Goal: Information Seeking & Learning: Check status

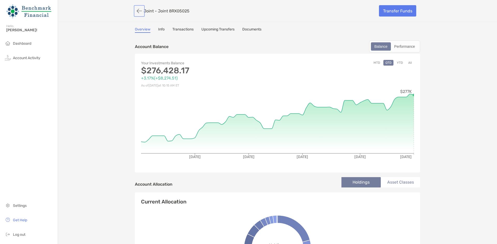
click at [137, 11] on button "button" at bounding box center [139, 11] width 9 height 10
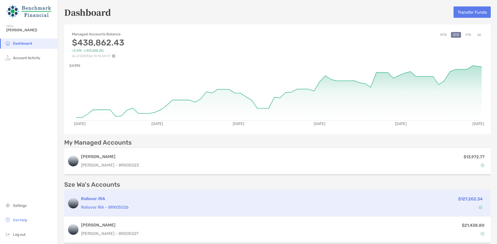
click at [188, 209] on p "Rollover IRA - 8RX05026" at bounding box center [233, 207] width 304 height 6
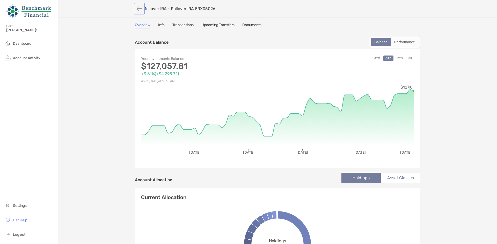
click at [138, 9] on button "button" at bounding box center [139, 9] width 9 height 10
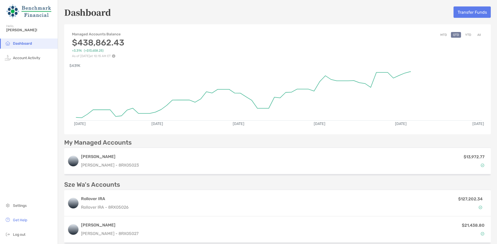
scroll to position [78, 0]
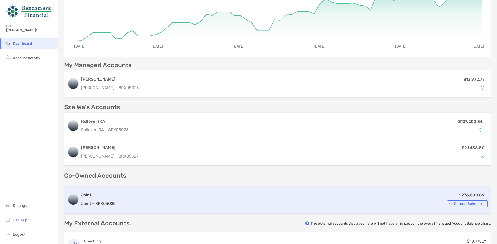
click at [351, 197] on div "$276,680.89 Deposit Scheduled" at bounding box center [303, 200] width 370 height 16
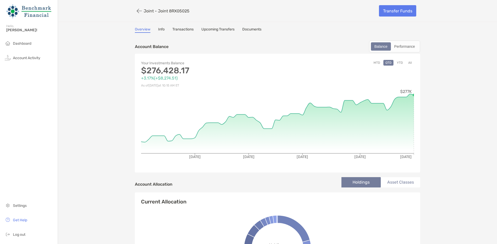
click at [394, 51] on div "Balance Performance" at bounding box center [394, 47] width 51 height 12
click at [398, 49] on div "Performance" at bounding box center [404, 46] width 26 height 7
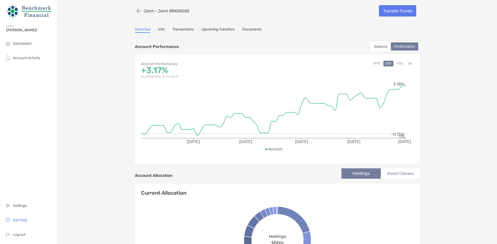
click at [399, 63] on button "YTD" at bounding box center [399, 64] width 10 height 6
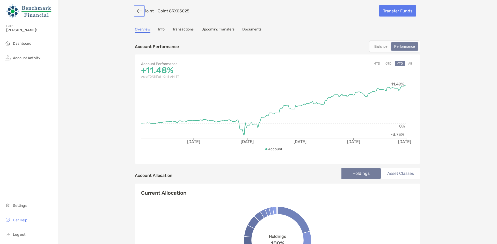
click at [136, 12] on button "button" at bounding box center [139, 11] width 9 height 10
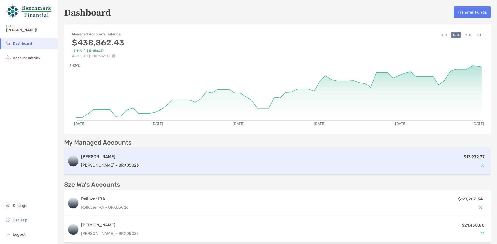
click at [123, 168] on div "[PERSON_NAME] [PERSON_NAME] - 8RX05023 $13,972.77" at bounding box center [277, 161] width 426 height 26
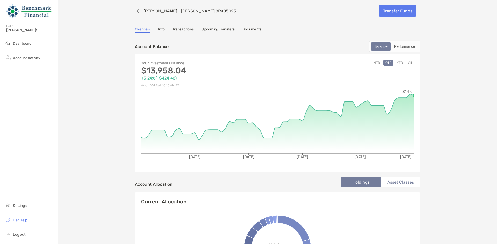
click at [258, 29] on link "Documents" at bounding box center [251, 30] width 19 height 6
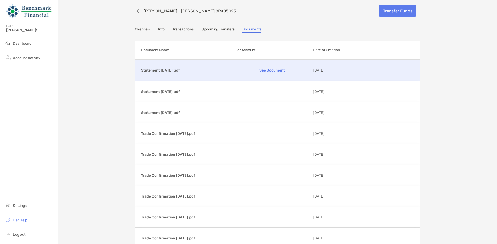
click at [265, 75] on p "See Document" at bounding box center [272, 70] width 74 height 9
click at [26, 200] on div "Dashboard Account Activity Settings Get Help Log out" at bounding box center [29, 142] width 58 height 206
click at [24, 204] on span "Settings" at bounding box center [20, 206] width 14 height 4
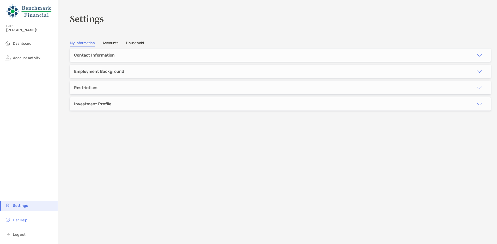
click at [118, 47] on section "**********" at bounding box center [277, 122] width 439 height 244
click at [117, 42] on link "Accounts" at bounding box center [110, 44] width 16 height 6
click at [148, 57] on h3 "[PERSON_NAME]'s [PERSON_NAME]" at bounding box center [277, 55] width 406 height 6
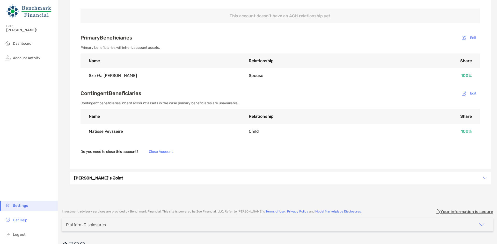
scroll to position [181, 0]
click at [105, 176] on h3 "[PERSON_NAME]'s Joint" at bounding box center [277, 178] width 406 height 6
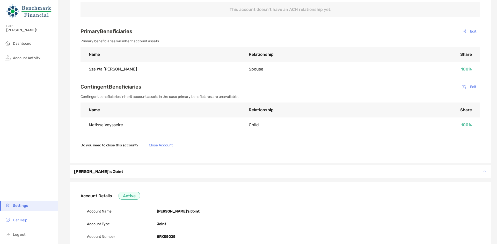
scroll to position [157, 0]
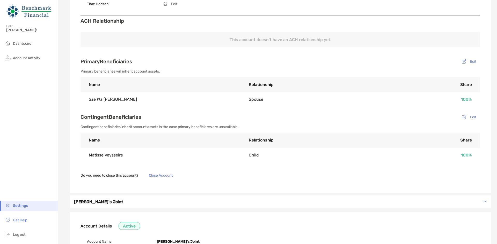
click at [20, 229] on ul "Settings Get Help Log out" at bounding box center [29, 222] width 58 height 43
click at [22, 220] on span "Get Help" at bounding box center [20, 220] width 14 height 4
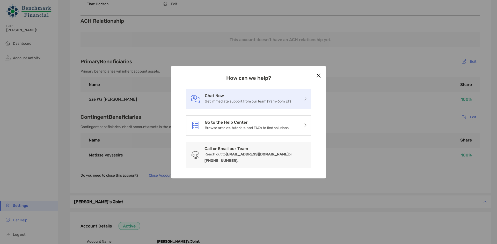
click at [262, 105] on p "Get immediate support from our team (9am-6pm ET)" at bounding box center [248, 101] width 86 height 6
